Goal: Obtain resource: Download file/media

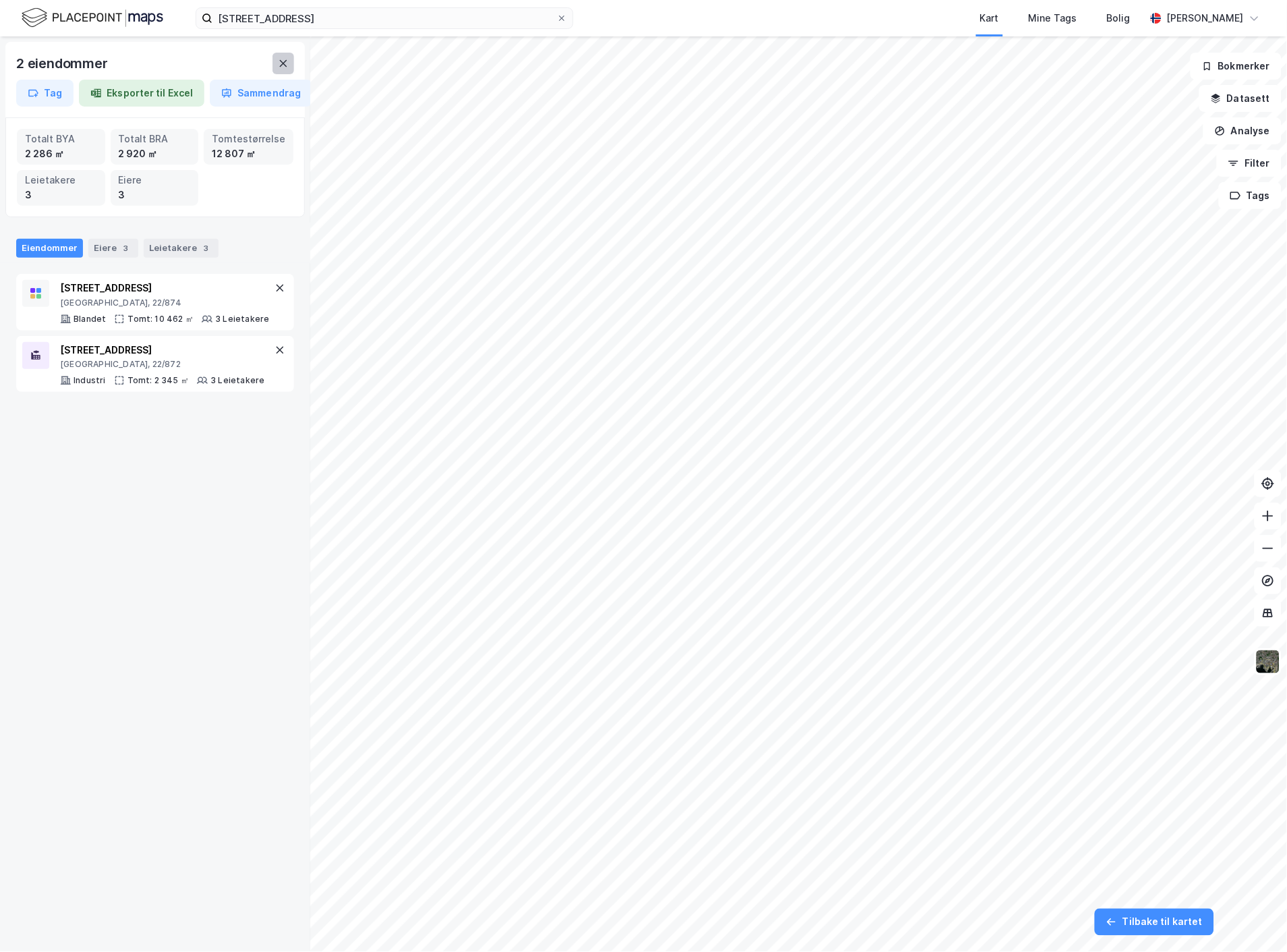
click at [286, 56] on button at bounding box center [283, 64] width 22 height 22
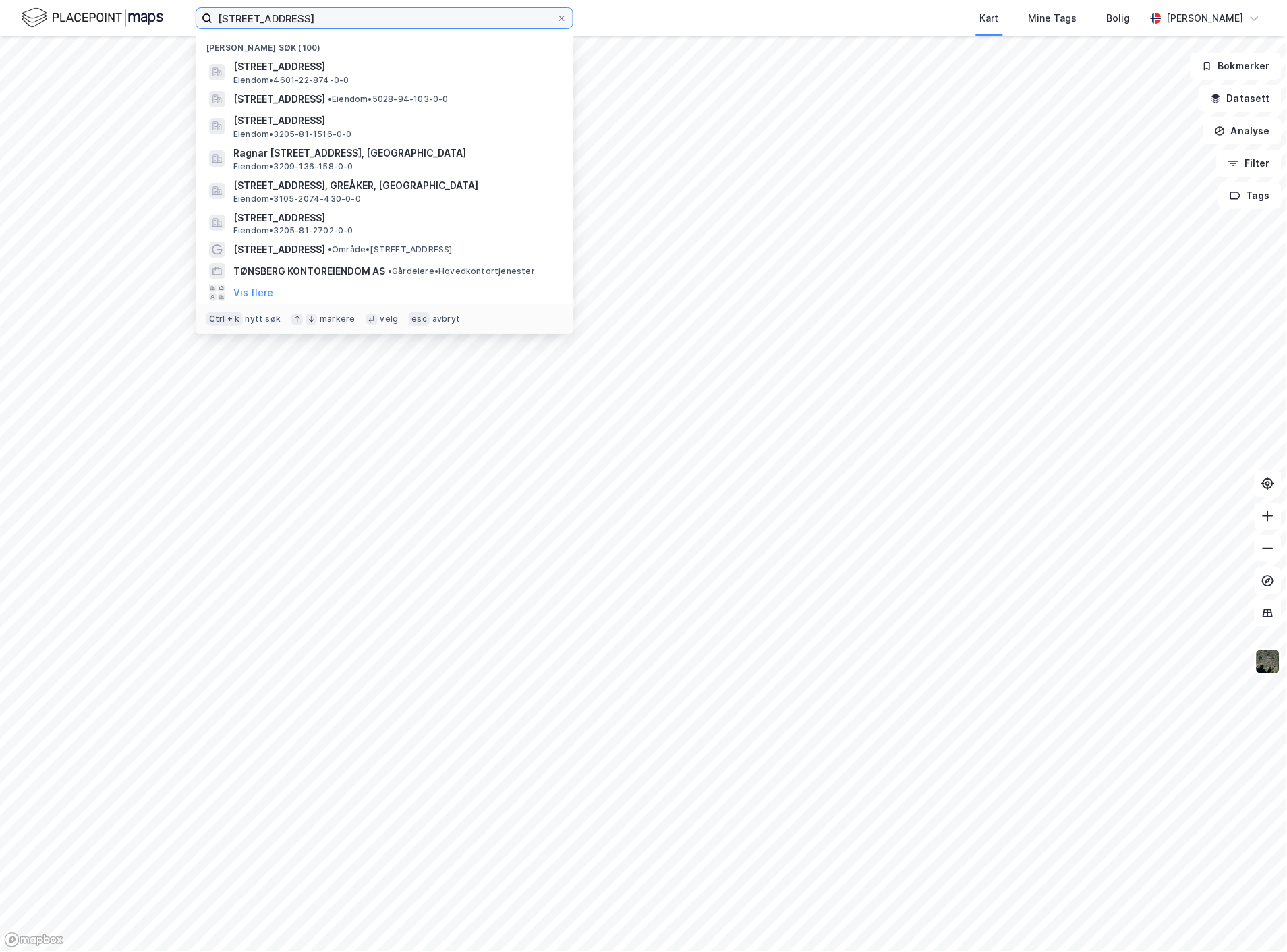
click at [294, 16] on input "[STREET_ADDRESS]" at bounding box center [385, 18] width 344 height 20
click at [295, 15] on input "[STREET_ADDRESS]" at bounding box center [385, 18] width 344 height 20
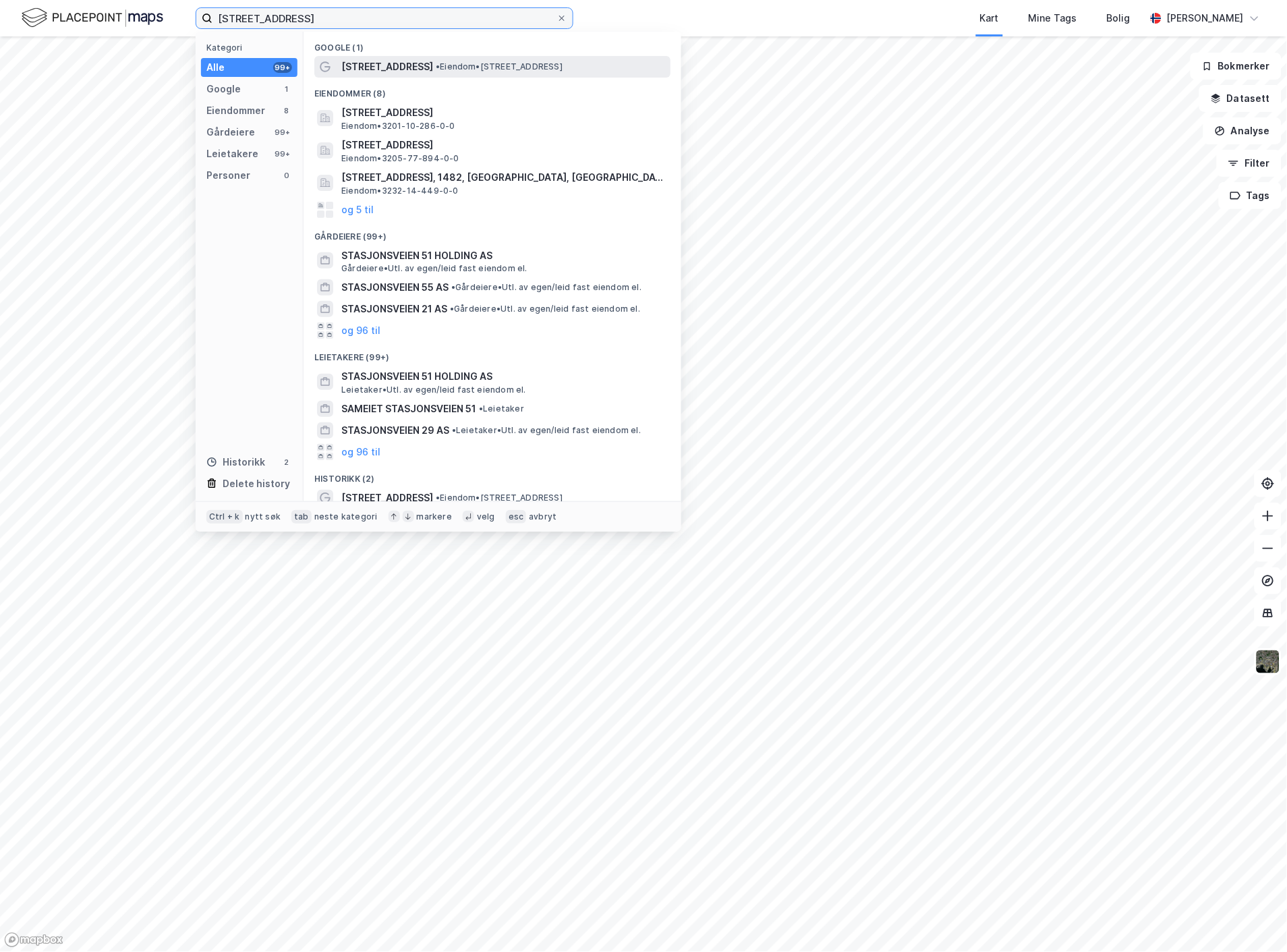
type input "[STREET_ADDRESS]"
click at [449, 61] on span "• Eiendom • [STREET_ADDRESS]" at bounding box center [499, 67] width 127 height 11
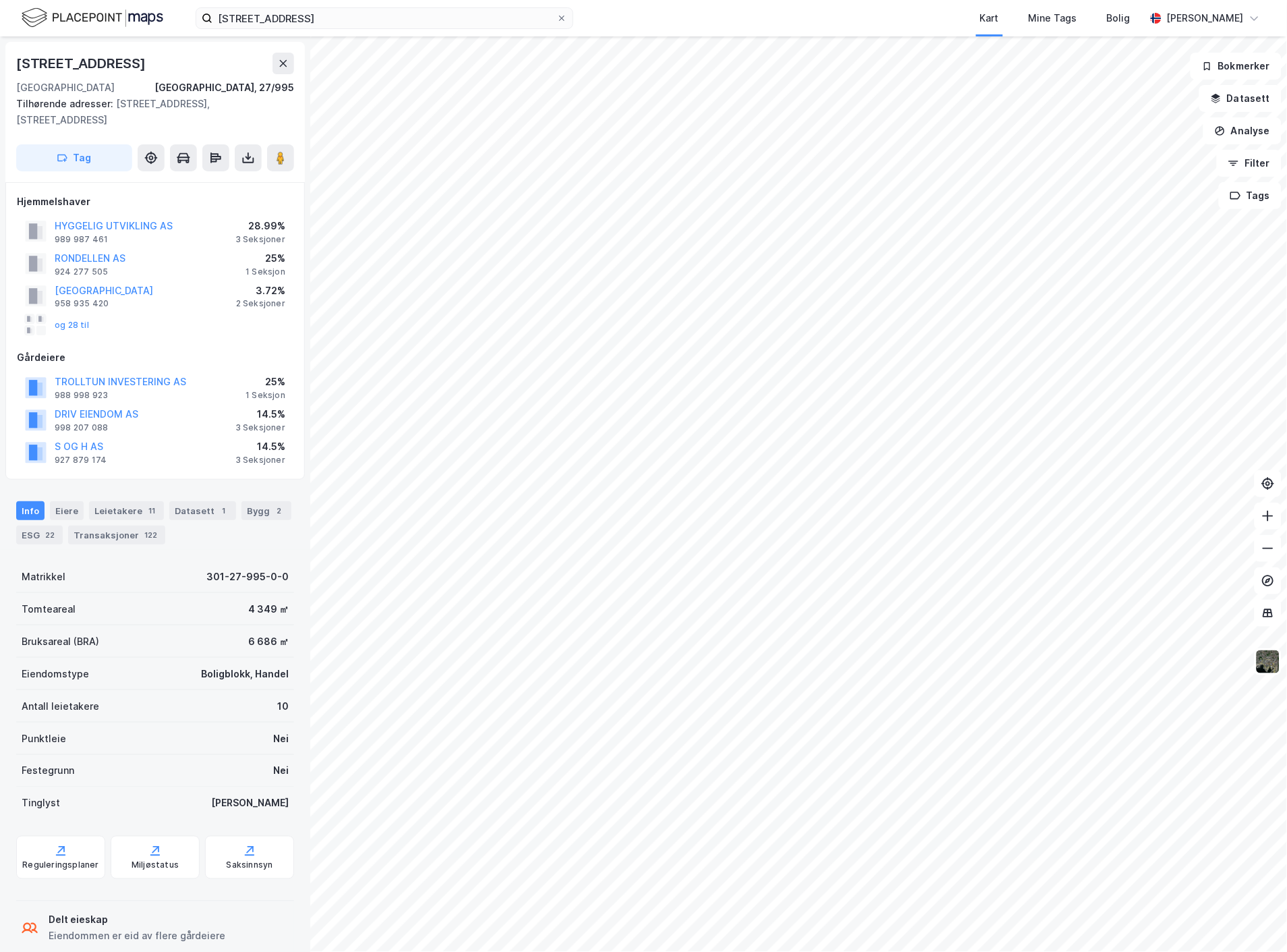
scroll to position [64, 0]
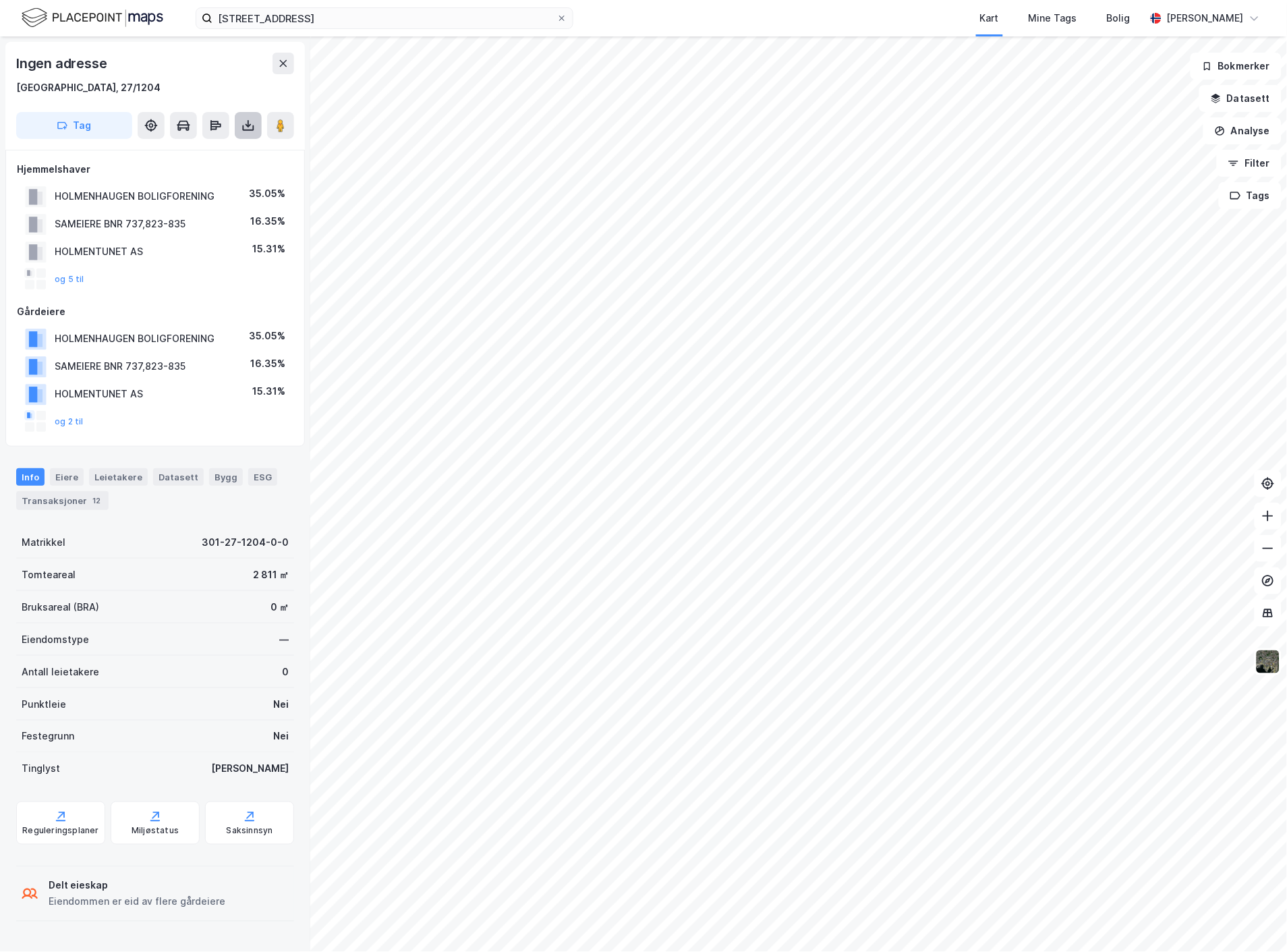
click at [254, 128] on icon at bounding box center [248, 125] width 13 height 13
click at [216, 175] on div "Last ned matrikkelrapport" at bounding box center [198, 174] width 111 height 11
click at [190, 151] on div "Last ned grunnbok" at bounding box center [181, 152] width 78 height 11
click at [199, 151] on div "Last ned grunnbok" at bounding box center [181, 152] width 78 height 11
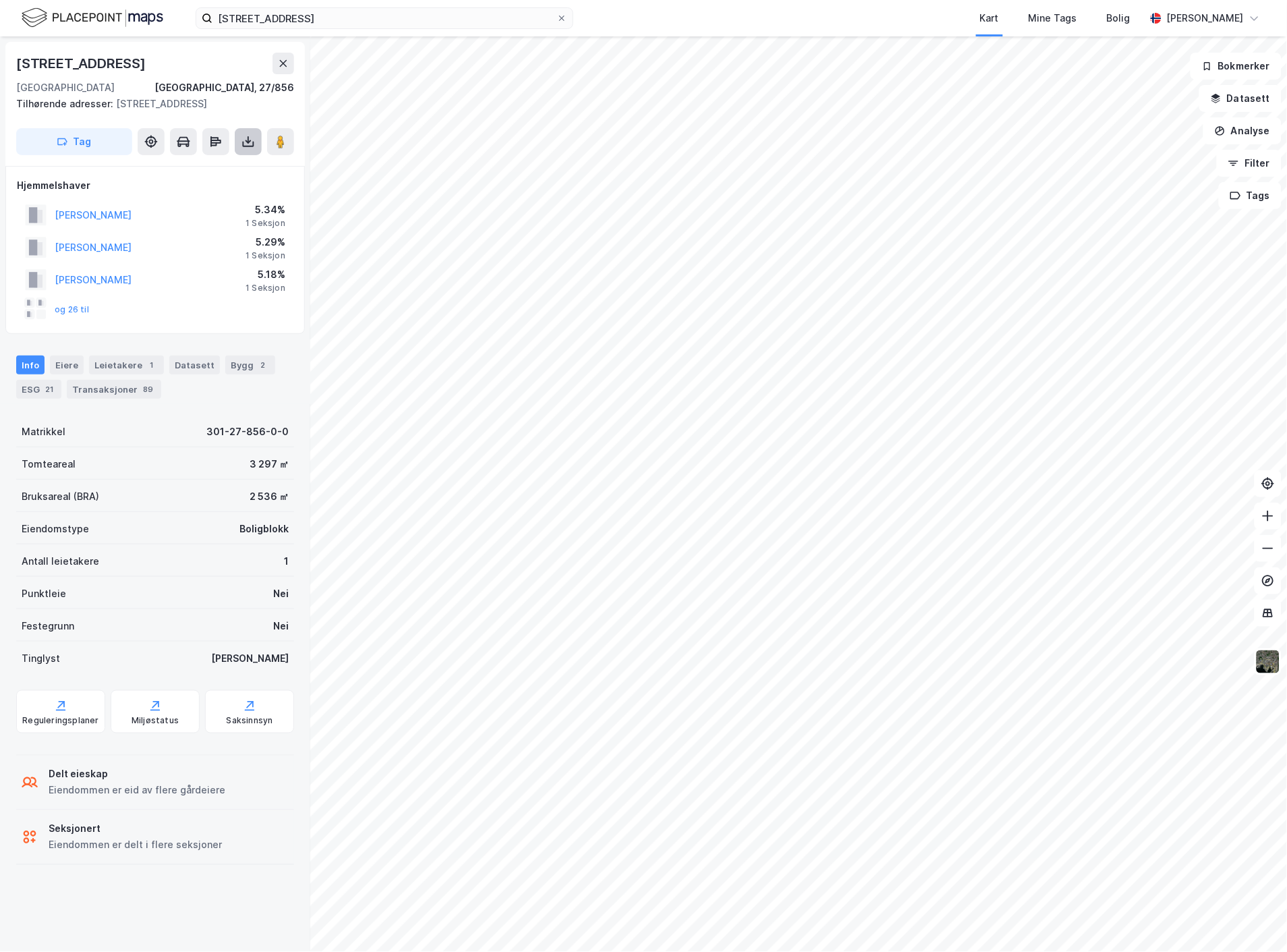
click at [258, 144] on button at bounding box center [248, 141] width 27 height 27
click at [212, 170] on div "Last ned grunnbok" at bounding box center [181, 169] width 78 height 11
click at [251, 137] on icon at bounding box center [248, 141] width 13 height 13
click at [217, 170] on div "Last ned grunnbok" at bounding box center [181, 169] width 78 height 11
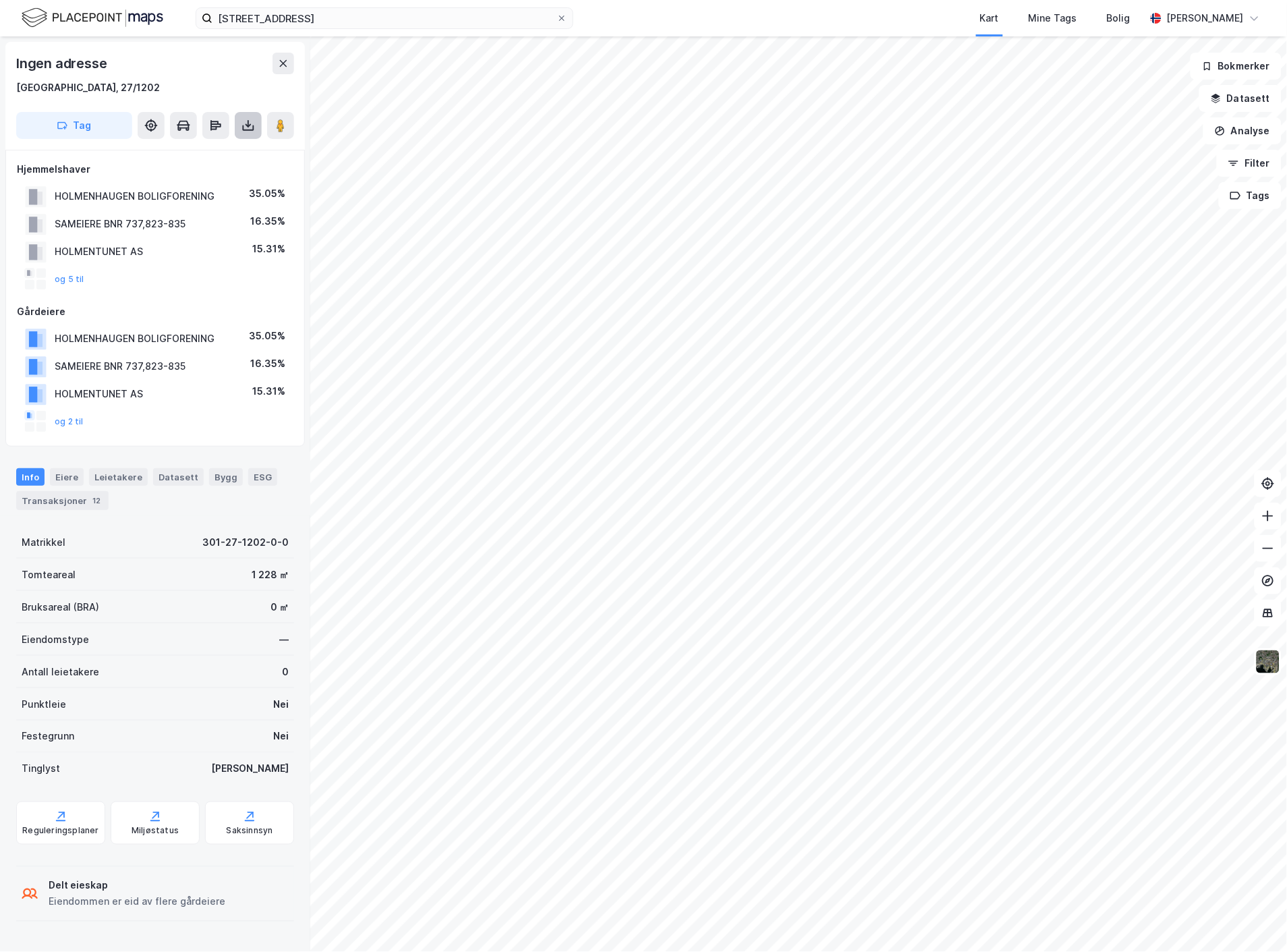
click at [247, 132] on icon at bounding box center [248, 125] width 13 height 13
click at [216, 152] on div "Last ned grunnbok" at bounding box center [181, 152] width 78 height 11
click at [247, 128] on icon at bounding box center [248, 125] width 13 height 13
click at [218, 147] on div "Last ned grunnbok" at bounding box center [181, 152] width 78 height 11
click at [248, 129] on icon at bounding box center [248, 125] width 13 height 13
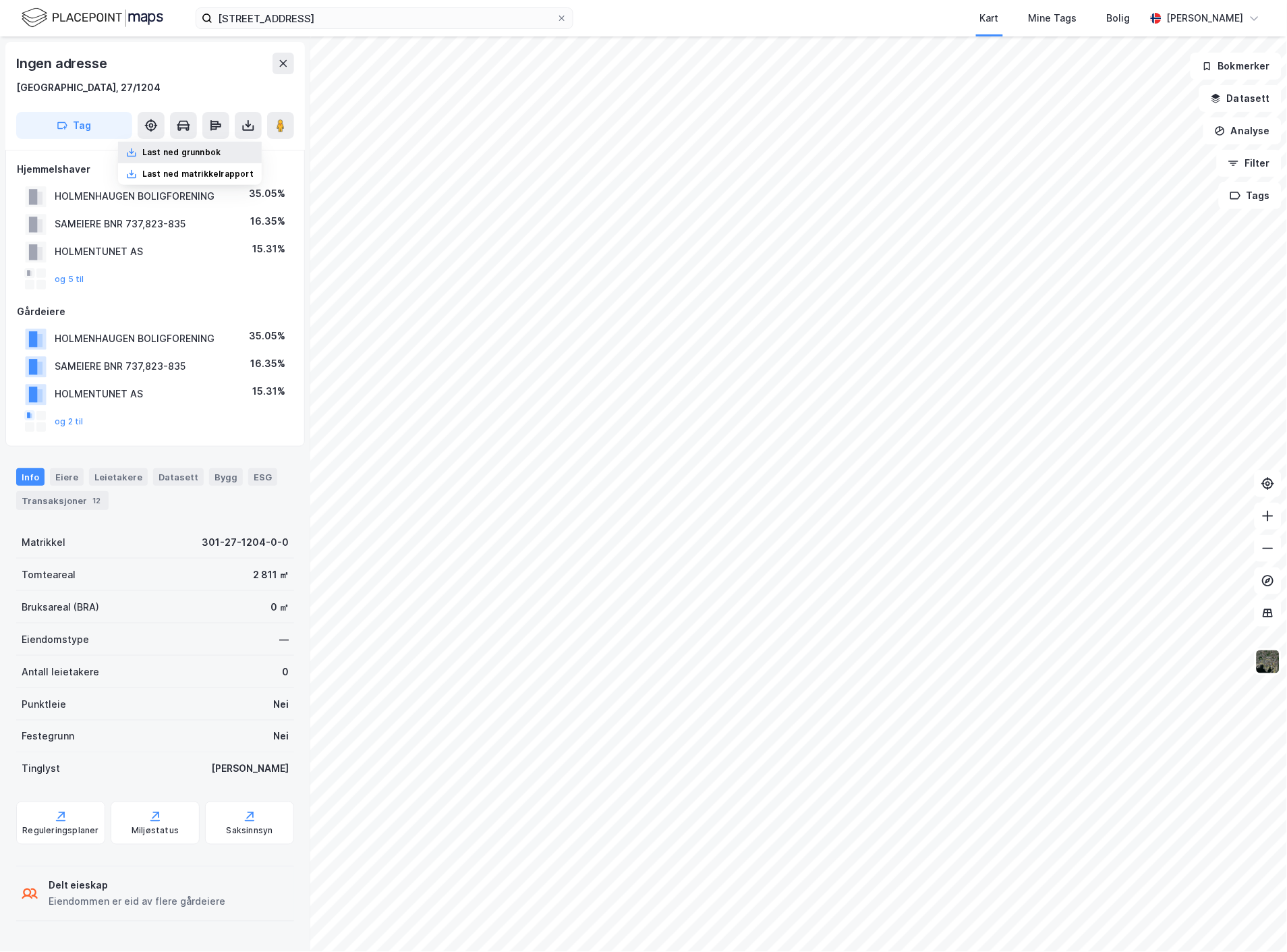
click at [216, 151] on div "Last ned grunnbok" at bounding box center [181, 152] width 78 height 11
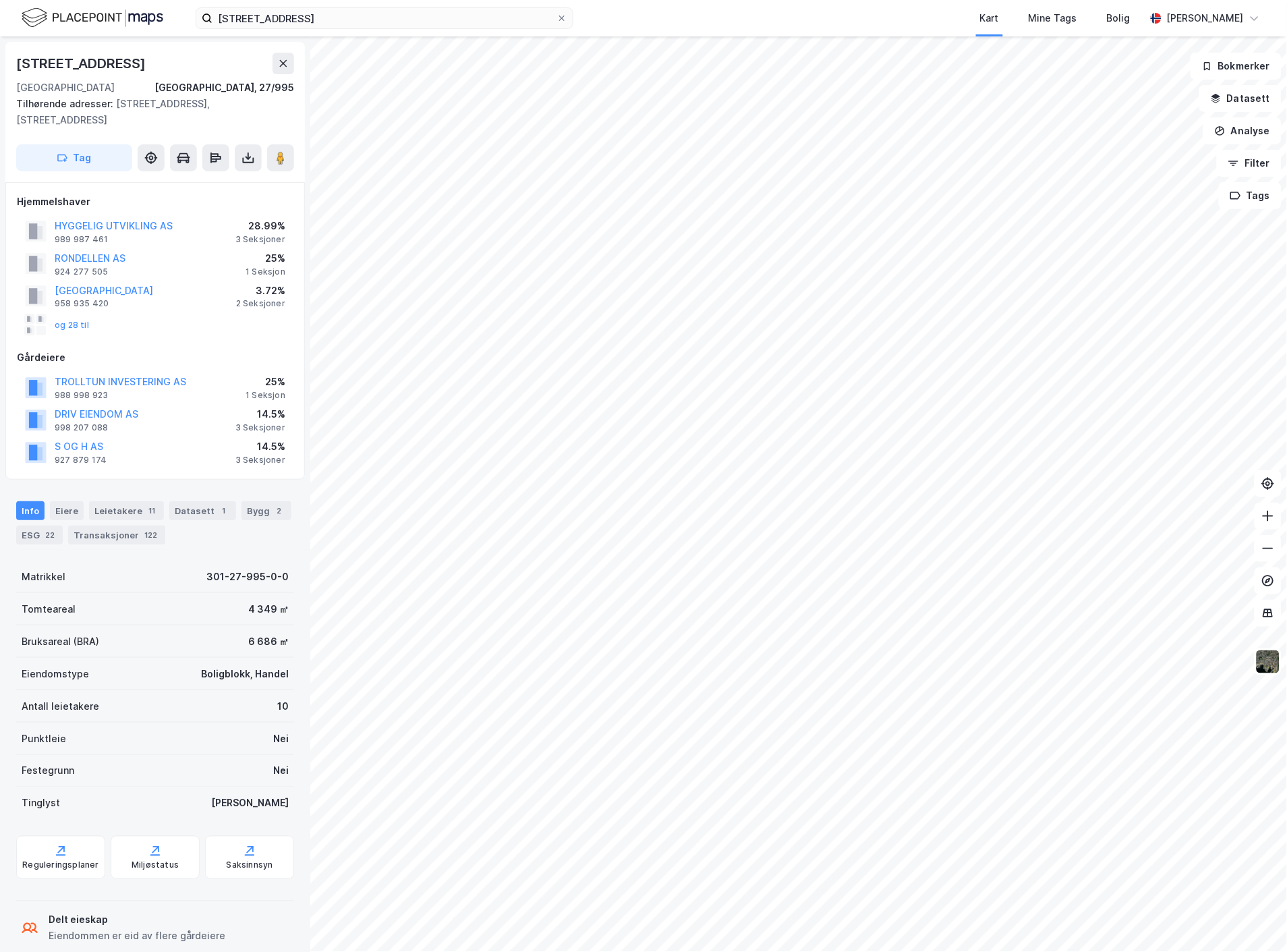
scroll to position [64, 0]
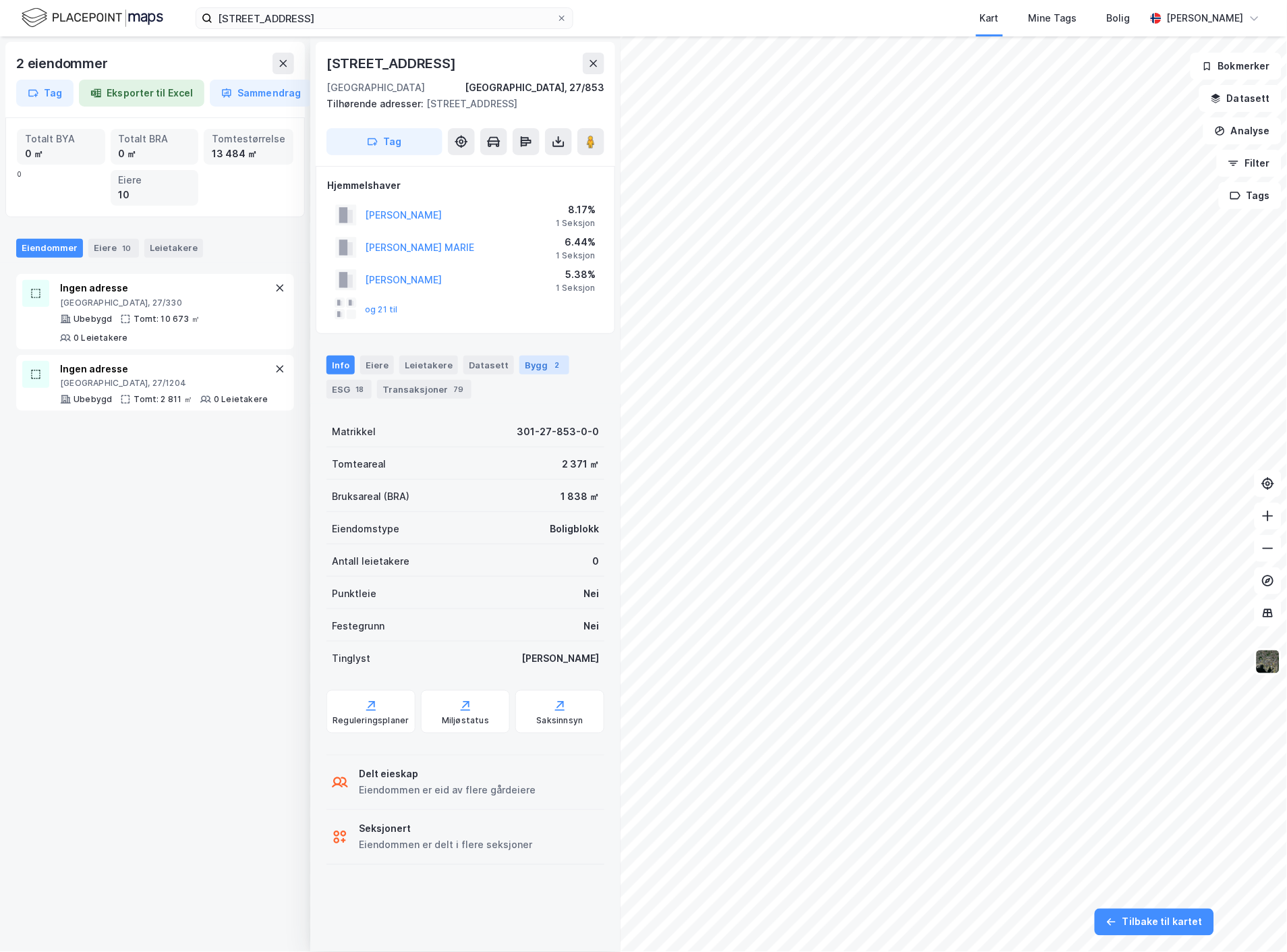
click at [530, 358] on div "Bygg 2" at bounding box center [545, 365] width 50 height 19
